Goal: Information Seeking & Learning: Find specific fact

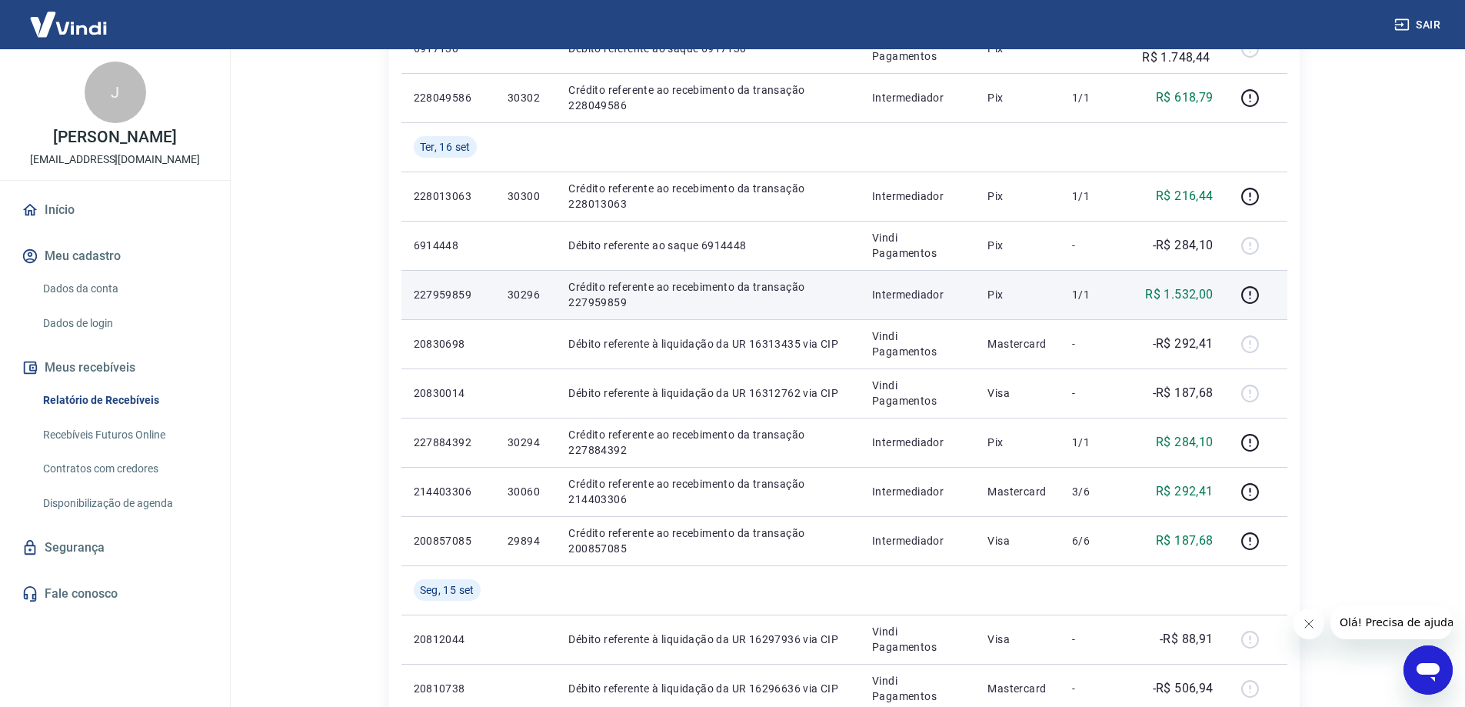
scroll to position [538, 0]
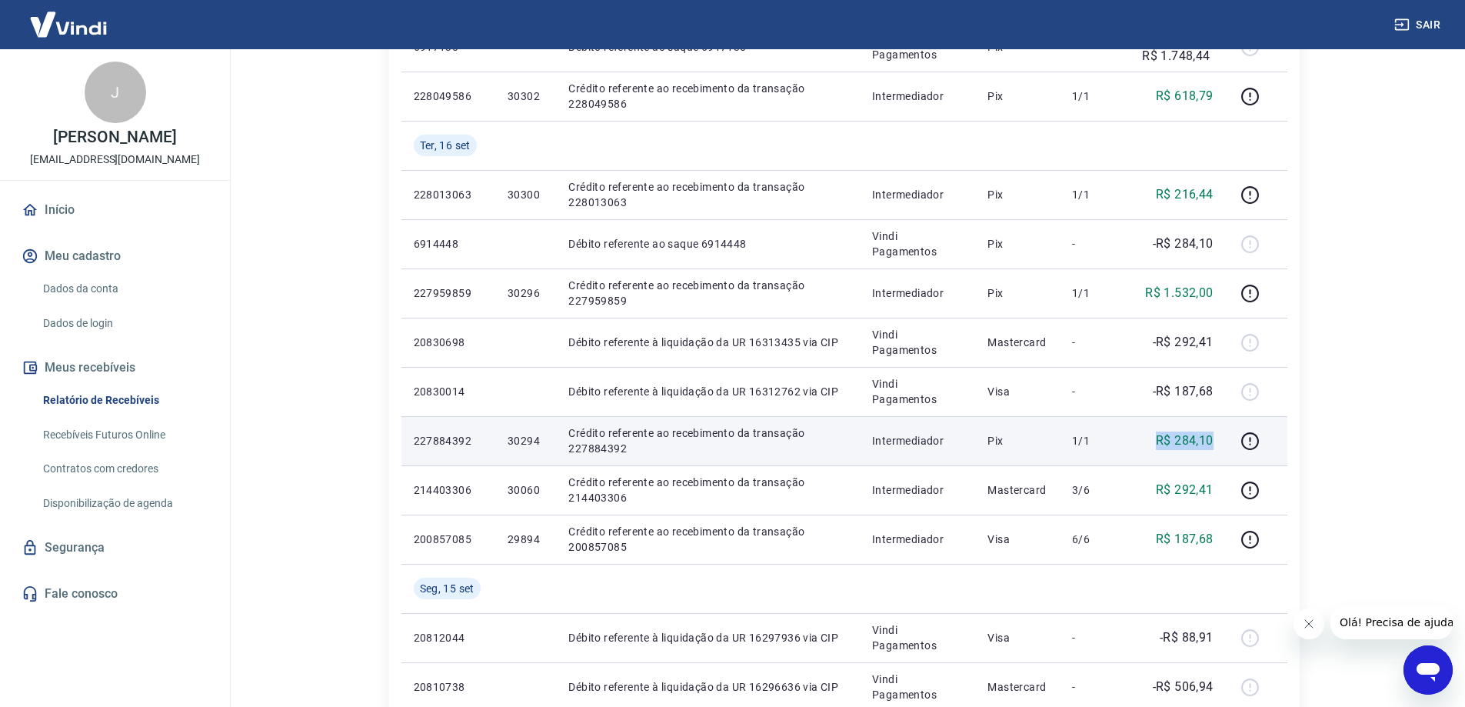
drag, startPoint x: 1150, startPoint y: 444, endPoint x: 1217, endPoint y: 443, distance: 67.7
click at [1217, 443] on td "R$ 284,10" at bounding box center [1177, 440] width 95 height 49
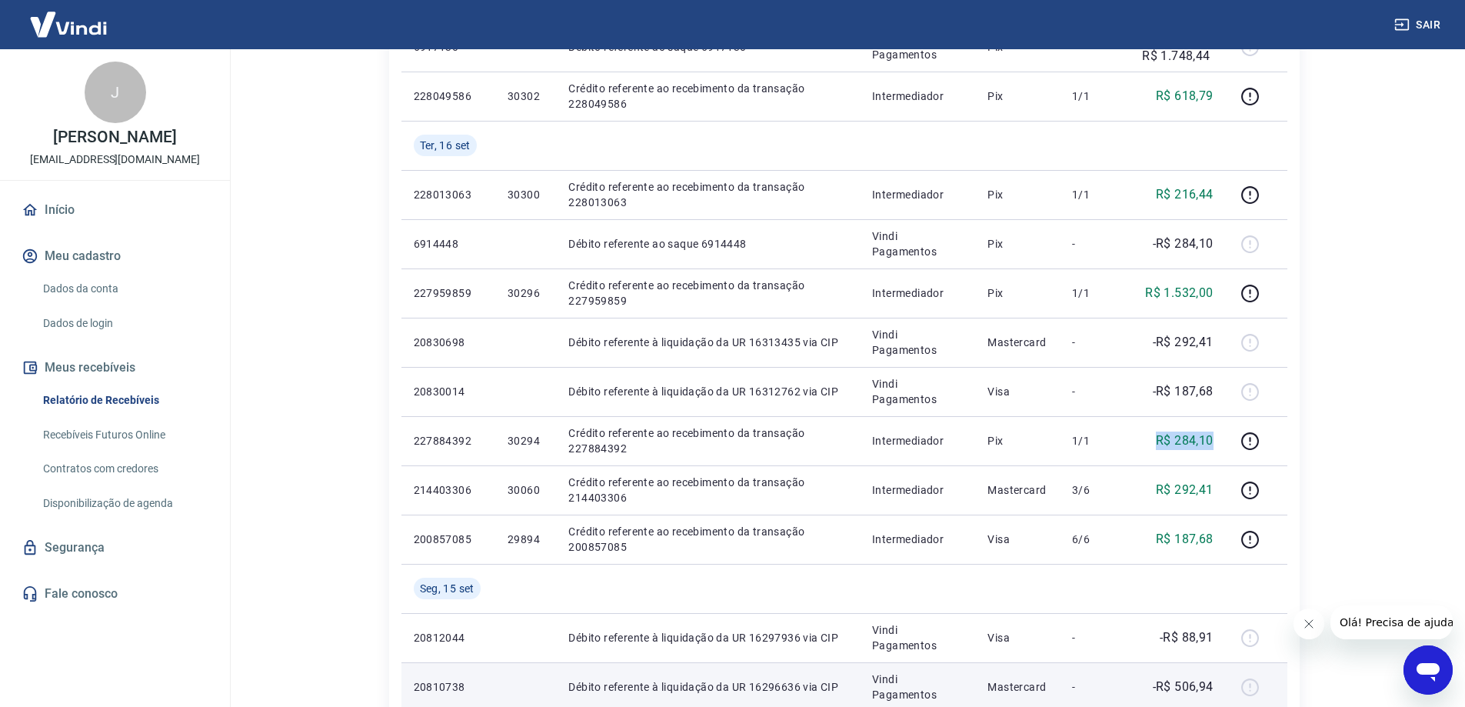
copy p "R$ 284,10"
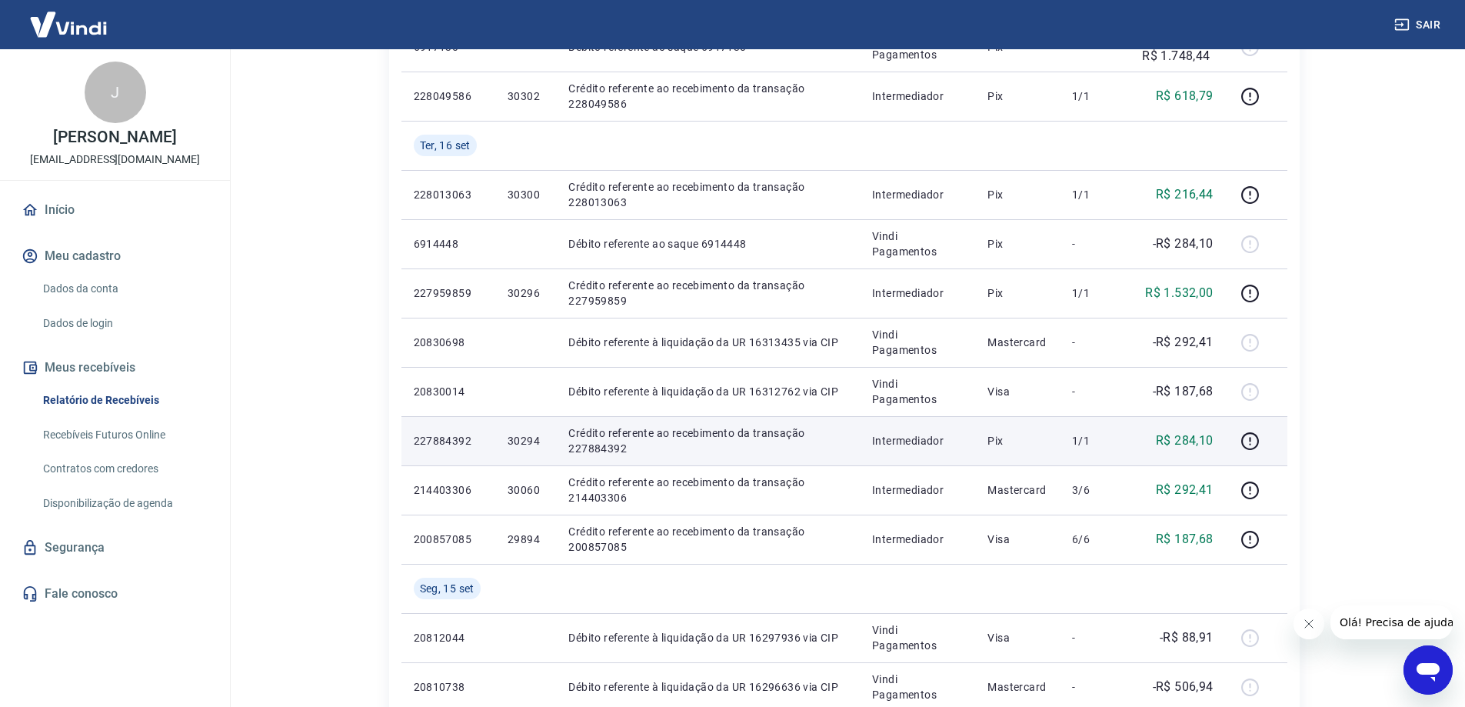
click at [449, 435] on p "227884392" at bounding box center [448, 440] width 69 height 15
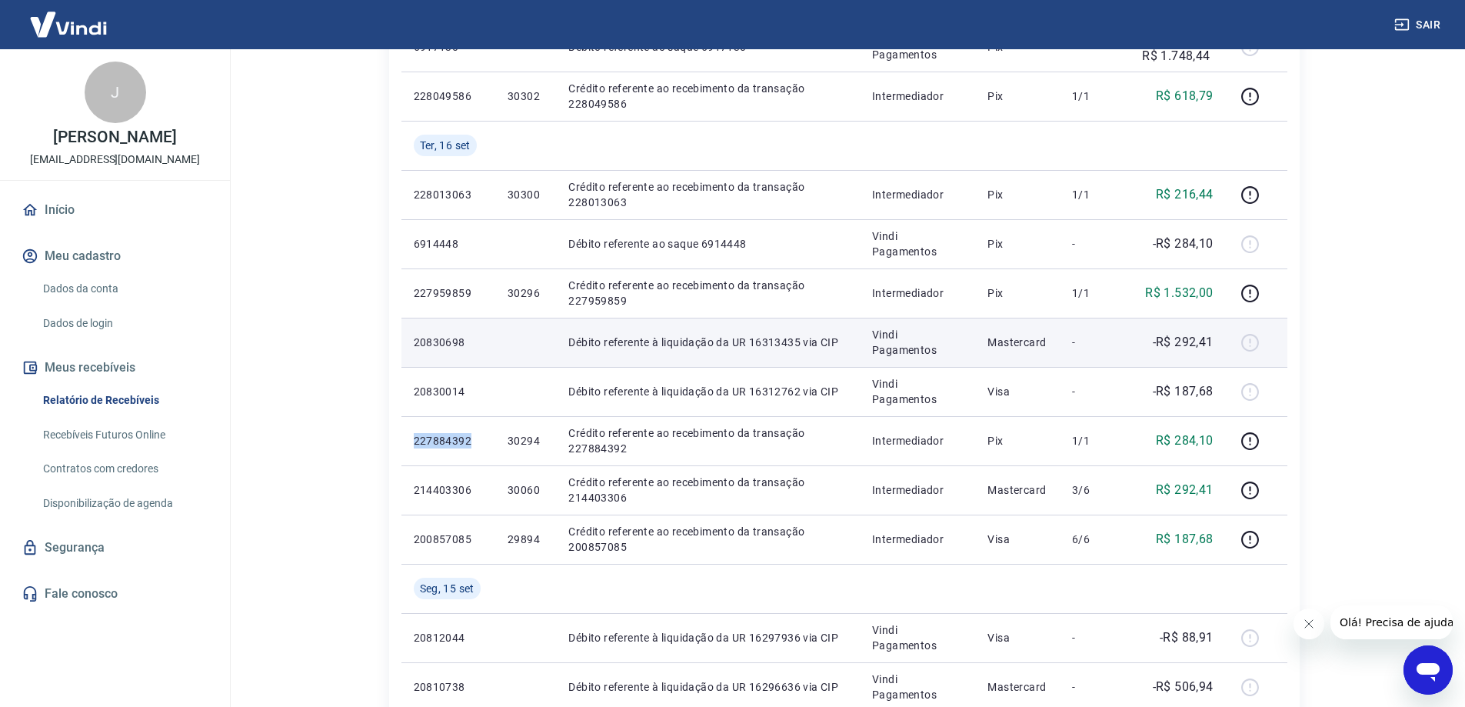
copy p "227884392"
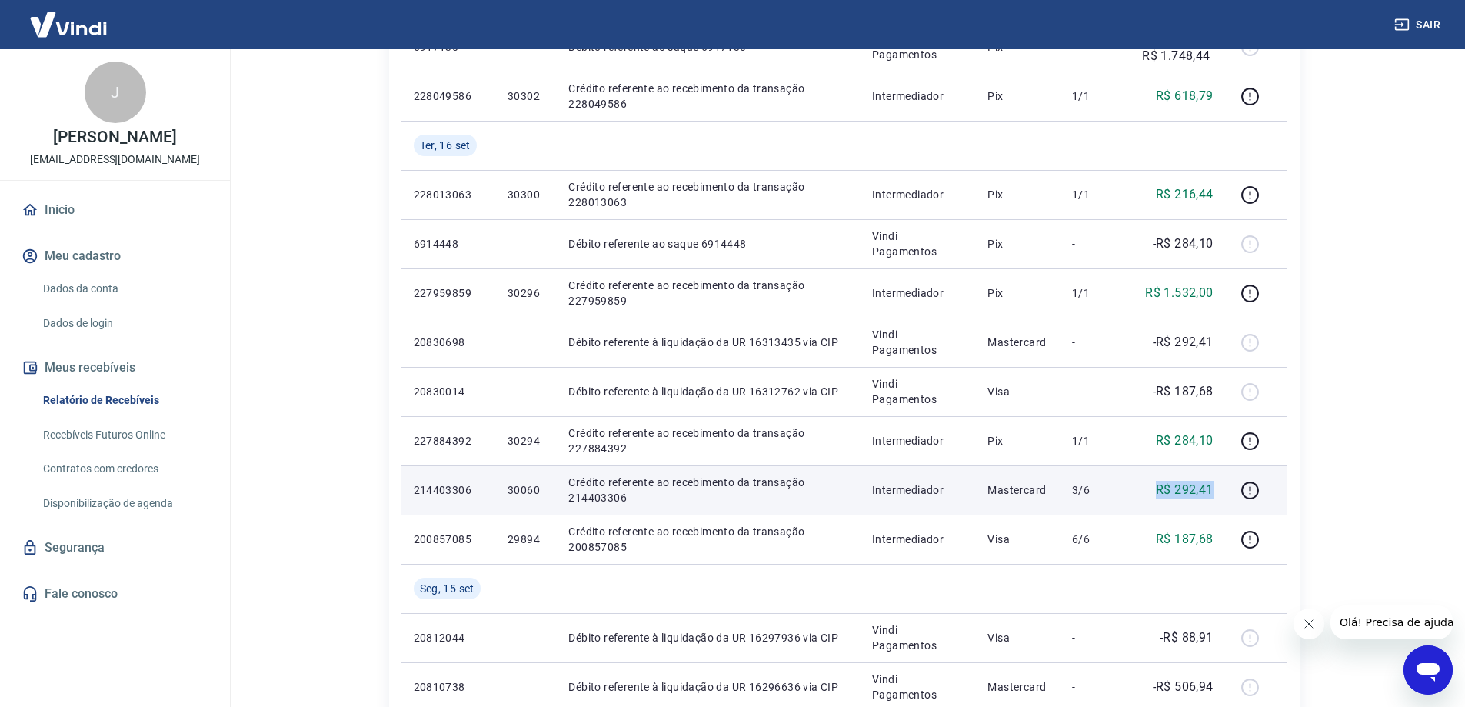
drag, startPoint x: 1143, startPoint y: 487, endPoint x: 1216, endPoint y: 487, distance: 73.0
click at [1216, 487] on td "R$ 292,41" at bounding box center [1177, 489] width 95 height 49
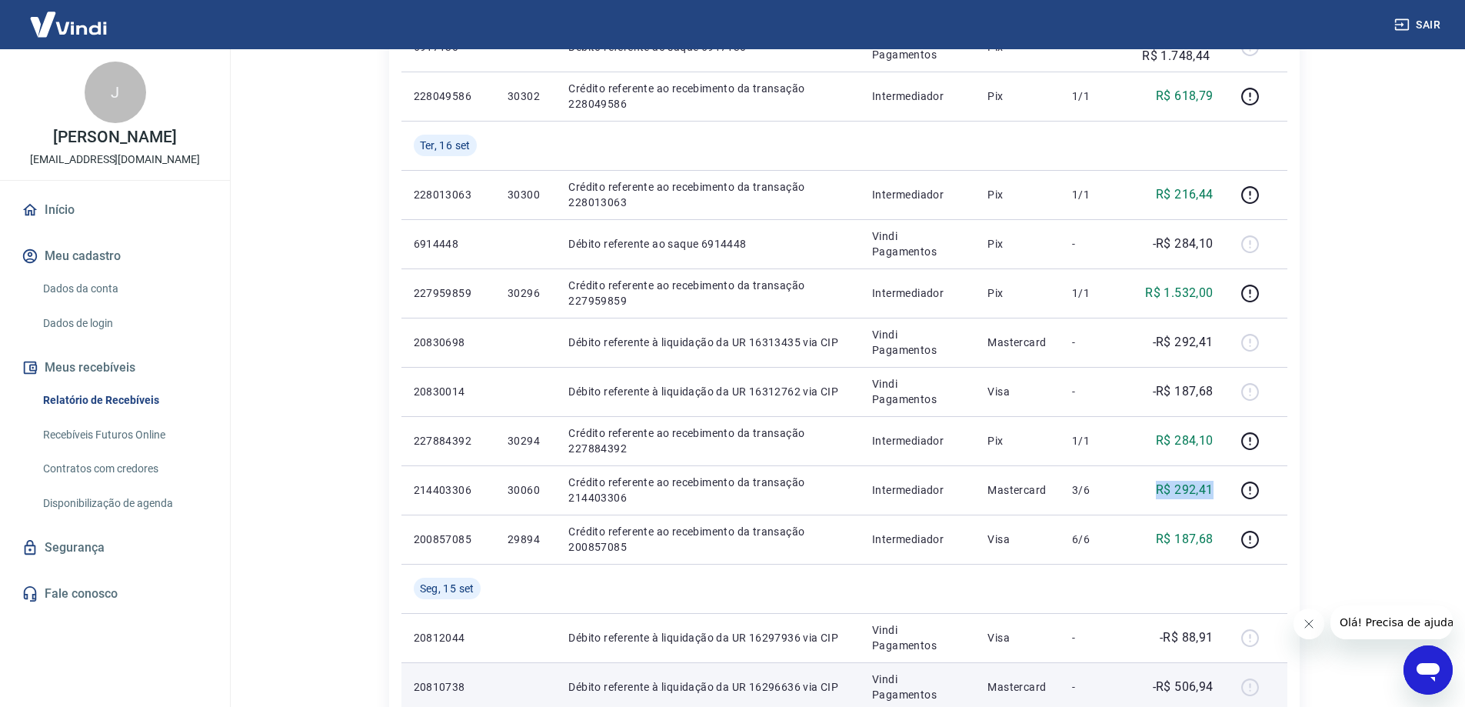
copy p "R$ 292,41"
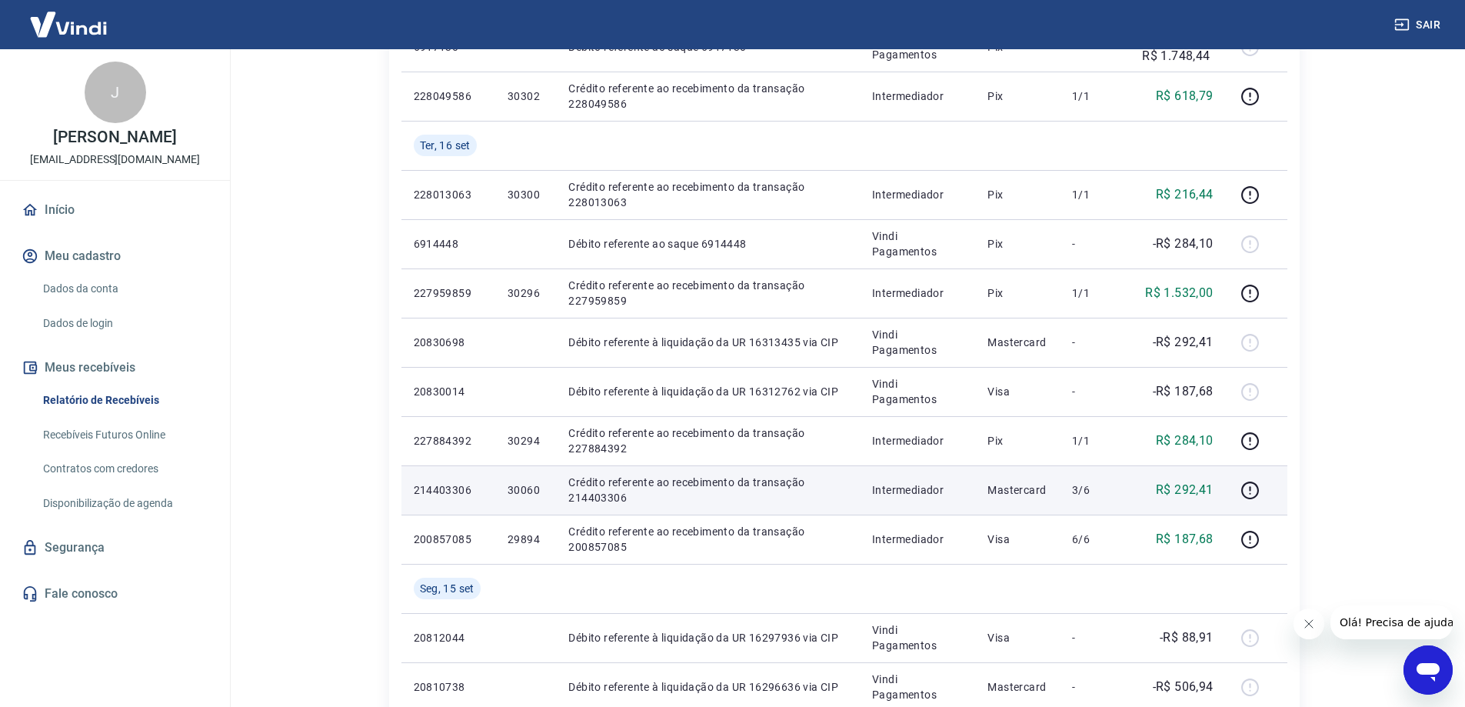
click at [431, 486] on p "214403306" at bounding box center [448, 489] width 69 height 15
copy p "214403306"
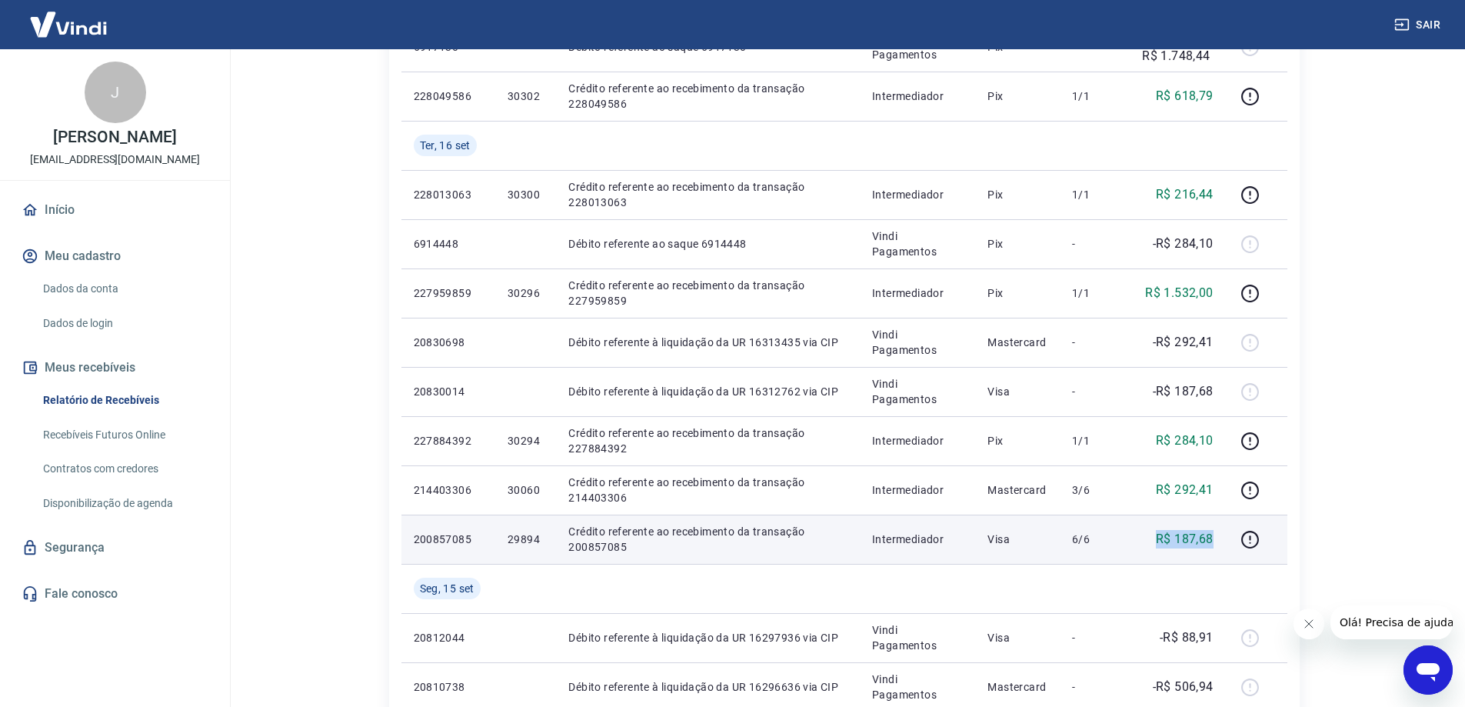
drag, startPoint x: 1152, startPoint y: 541, endPoint x: 1222, endPoint y: 541, distance: 70.0
click at [1222, 541] on td "R$ 187,68" at bounding box center [1177, 538] width 95 height 49
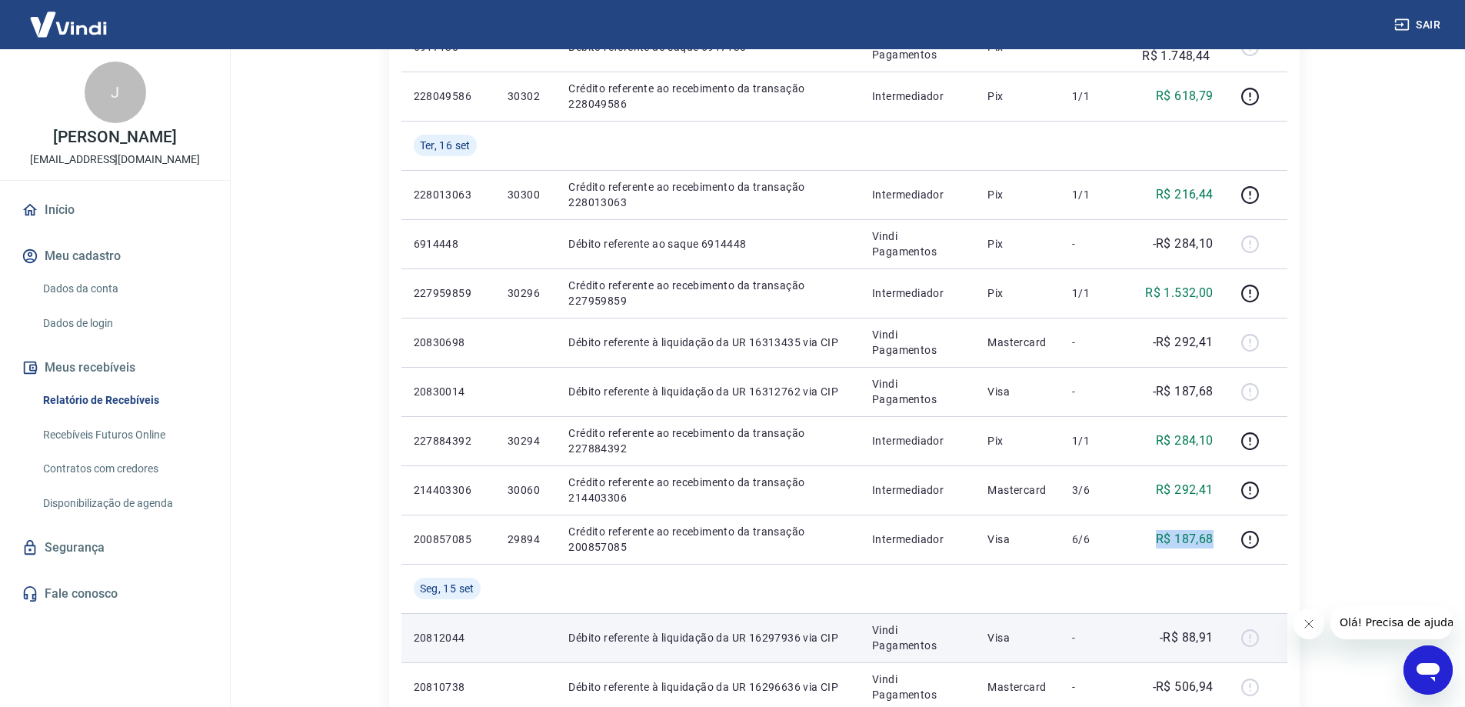
copy p "R$ 187,68"
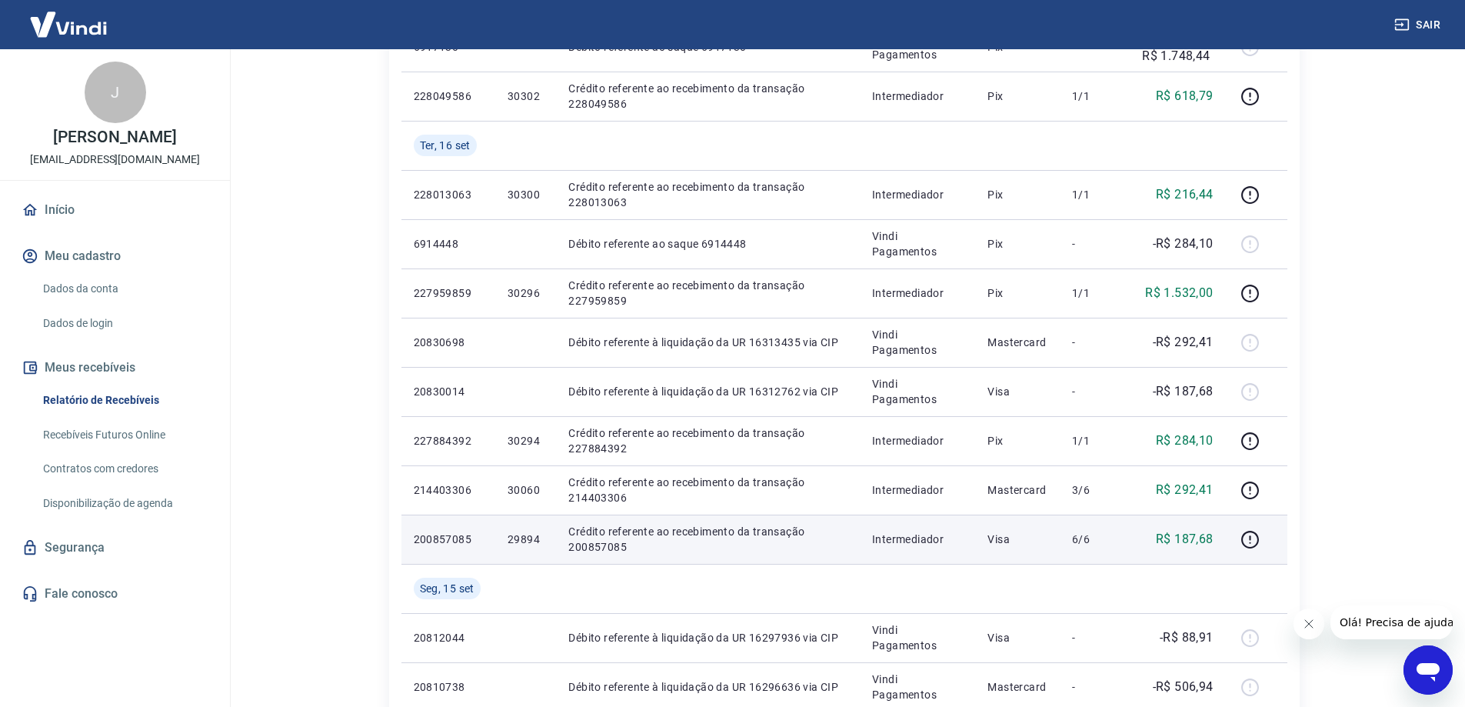
click at [423, 539] on p "200857085" at bounding box center [448, 538] width 69 height 15
copy p "200857085"
